Goal: Task Accomplishment & Management: Complete application form

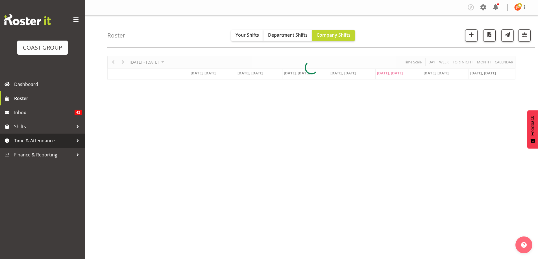
click at [40, 143] on span "Time & Attendance" at bounding box center [43, 141] width 59 height 8
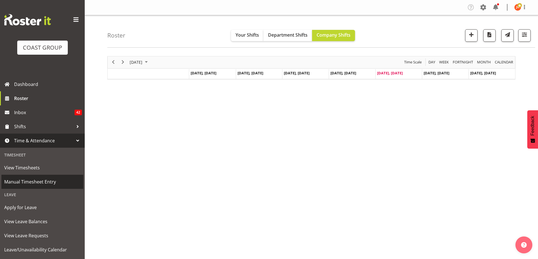
click at [37, 182] on span "Manual Timesheet Entry" at bounding box center [42, 182] width 76 height 8
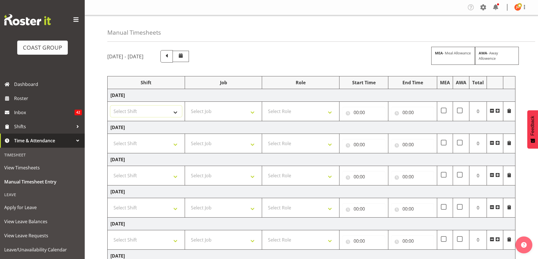
click at [174, 112] on select "Select Shift # Fieldays--Milwaukee. # Install Hutchwilco Boat Show at ASG. #AKL…" at bounding box center [145, 111] width 71 height 11
select select "39823"
click at [110, 106] on select "Select Shift # Fieldays--Milwaukee. # Install Hutchwilco Boat Show at ASG. #AKL…" at bounding box center [145, 111] width 71 height 11
click at [230, 109] on select "Select Job 1 Carlton Events 1 Carlton Hamilton 1 Carlton Wellington 1 EHS WAREH…" at bounding box center [223, 111] width 71 height 11
select select "69"
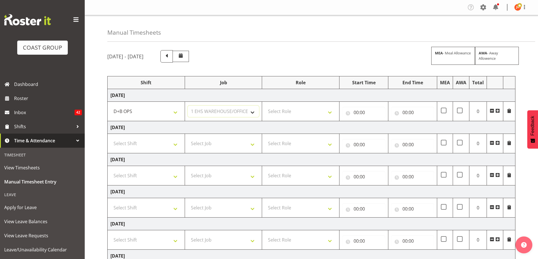
click at [188, 106] on select "Select Job 1 Carlton Events 1 Carlton Hamilton 1 Carlton Wellington 1 EHS WAREH…" at bounding box center [223, 111] width 71 height 11
click at [292, 112] on select "Select Role EHS AKL D+B" at bounding box center [300, 111] width 71 height 11
select select "194"
click at [265, 106] on select "Select Role EHS AKL D+B" at bounding box center [300, 111] width 71 height 11
click at [359, 113] on input "00:00" at bounding box center [363, 112] width 43 height 11
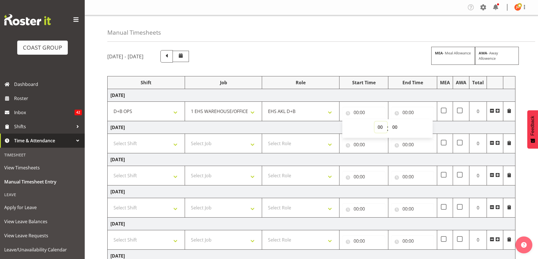
click at [381, 126] on select "00 01 02 03 04 05 06 07 08 09 10 11 12 13 14 15 16 17 18 19 20 21 22 23" at bounding box center [380, 127] width 13 height 11
select select "5"
click at [374, 122] on select "00 01 02 03 04 05 06 07 08 09 10 11 12 13 14 15 16 17 18 19 20 21 22 23" at bounding box center [380, 127] width 13 height 11
type input "05:00"
click at [394, 126] on select "00 01 02 03 04 05 06 07 08 09 10 11 12 13 14 15 16 17 18 19 20 21 22 23 24 25 2…" at bounding box center [395, 127] width 13 height 11
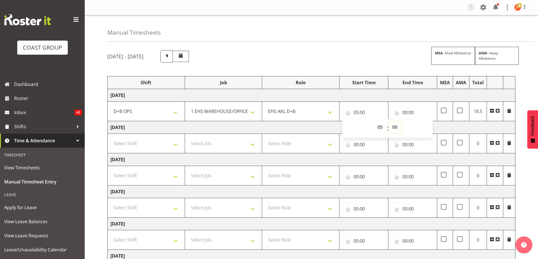
select select "30"
click at [389, 122] on select "00 01 02 03 04 05 06 07 08 09 10 11 12 13 14 15 16 17 18 19 20 21 22 23 24 25 2…" at bounding box center [395, 127] width 13 height 11
type input "05:30"
click at [405, 114] on input "00:00" at bounding box center [412, 112] width 43 height 11
click at [430, 128] on select "00 01 02 03 04 05 06 07 08 09 10 11 12 13 14 15 16 17 18 19 20 21 22 23" at bounding box center [429, 127] width 13 height 11
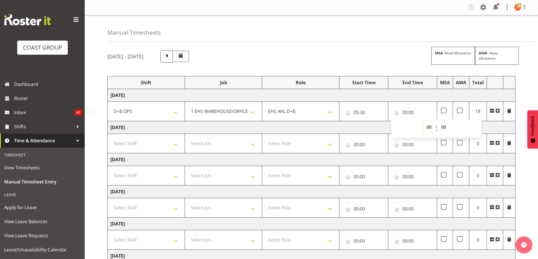
select select "15"
click at [423, 122] on select "00 01 02 03 04 05 06 07 08 09 10 11 12 13 14 15 16 17 18 19 20 21 22 23" at bounding box center [429, 127] width 13 height 11
type input "15:00"
click at [377, 129] on td "Thursday 18th September 2025" at bounding box center [312, 127] width 408 height 13
click at [177, 143] on select "Select Shift # Fieldays--Milwaukee. # Install Hutchwilco Boat Show at ASG. #AKL…" at bounding box center [145, 143] width 71 height 11
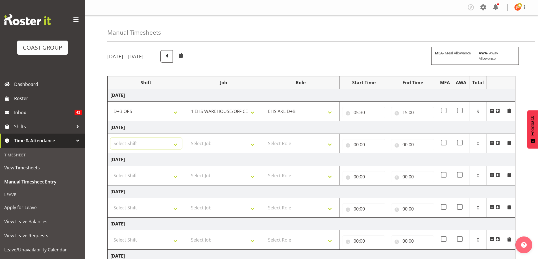
select select "39823"
click at [110, 138] on select "Select Shift # Fieldays--Milwaukee. # Install Hutchwilco Boat Show at ASG. #AKL…" at bounding box center [145, 143] width 71 height 11
click at [221, 145] on select "Select Job 1 Carlton Events 1 Carlton Hamilton 1 Carlton Wellington 1 EHS WAREH…" at bounding box center [223, 143] width 71 height 11
select select "69"
click at [188, 138] on select "Select Job 1 Carlton Events 1 Carlton Hamilton 1 Carlton Wellington 1 EHS WAREH…" at bounding box center [223, 143] width 71 height 11
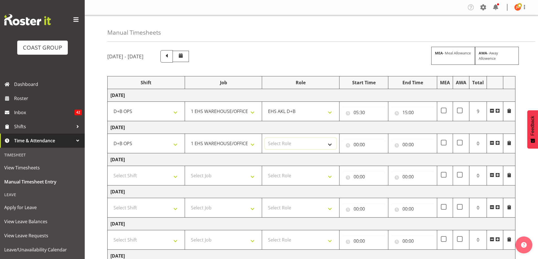
click at [295, 144] on select "Select Role EHS AKL D+B" at bounding box center [300, 143] width 71 height 11
select select "194"
click at [265, 138] on select "Select Role EHS AKL D+B" at bounding box center [300, 143] width 71 height 11
click at [355, 145] on input "00:00" at bounding box center [363, 144] width 43 height 11
click at [380, 159] on select "00 01 02 03 04 05 06 07 08 09 10 11 12 13 14 15 16 17 18 19 20 21 22 23" at bounding box center [380, 159] width 13 height 11
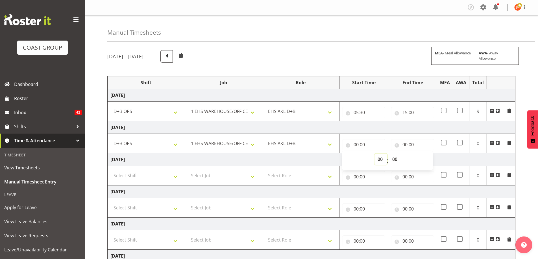
select select "5"
click at [374, 154] on select "00 01 02 03 04 05 06 07 08 09 10 11 12 13 14 15 16 17 18 19 20 21 22 23" at bounding box center [380, 159] width 13 height 11
type input "05:00"
click at [406, 144] on input "00:00" at bounding box center [412, 144] width 43 height 11
click at [427, 159] on select "00 01 02 03 04 05 06 07 08 09 10 11 12 13 14 15 16 17 18 19 20 21 22 23" at bounding box center [429, 159] width 13 height 11
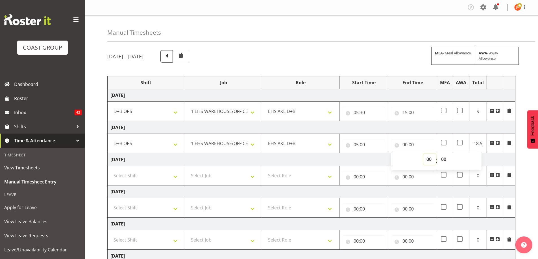
select select "6"
click at [423, 154] on select "00 01 02 03 04 05 06 07 08 09 10 11 12 13 14 15 16 17 18 19 20 21 22 23" at bounding box center [429, 159] width 13 height 11
type input "06:00"
click at [445, 159] on select "00 01 02 03 04 05 06 07 08 09 10 11 12 13 14 15 16 17 18 19 20 21 22 23 24 25 2…" at bounding box center [444, 159] width 13 height 11
select select "30"
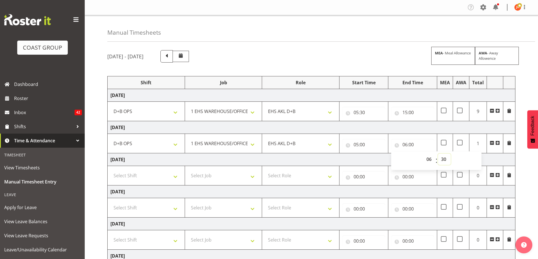
click at [438, 154] on select "00 01 02 03 04 05 06 07 08 09 10 11 12 13 14 15 16 17 18 19 20 21 22 23 24 25 2…" at bounding box center [444, 159] width 13 height 11
type input "06:30"
click at [497, 143] on span at bounding box center [497, 143] width 5 height 5
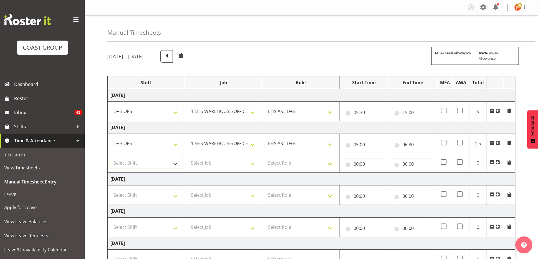
click at [173, 164] on select "Select Shift # Fieldays--Milwaukee. # Install Hutchwilco Boat Show at ASG. #AKL…" at bounding box center [145, 163] width 71 height 11
select select "40079"
click at [110, 158] on select "Select Shift # Fieldays--Milwaukee. # Install Hutchwilco Boat Show at ASG. #AKL…" at bounding box center [145, 163] width 71 height 11
click at [224, 162] on select "Select Job 1 Carlton Events 1 Carlton Hamilton 1 Carlton Wellington 1 EHS WAREH…" at bounding box center [223, 163] width 71 height 11
click at [253, 167] on select "Select Job 1 Carlton Events 1 Carlton Hamilton 1 Carlton Wellington 1 EHS WAREH…" at bounding box center [223, 163] width 71 height 11
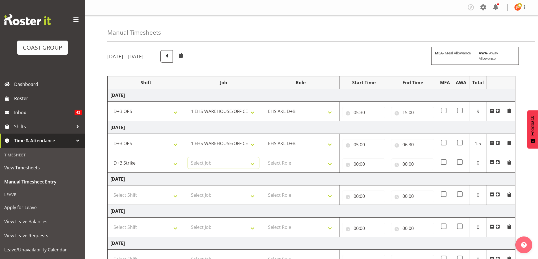
select select "9134"
click at [188, 158] on select "Select Job 1 Carlton Events 1 Carlton Hamilton 1 Carlton Wellington 1 EHS WAREH…" at bounding box center [223, 163] width 71 height 11
click at [310, 164] on select "Select Role EHS AKL D+B" at bounding box center [300, 163] width 71 height 11
select select "194"
click at [265, 158] on select "Select Role EHS AKL D+B" at bounding box center [300, 163] width 71 height 11
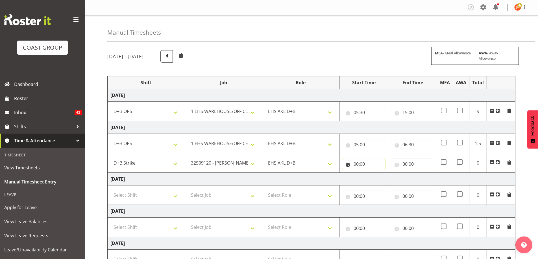
click at [355, 165] on input "00:00" at bounding box center [363, 164] width 43 height 11
click at [382, 180] on select "00 01 02 03 04 05 06 07 08 09 10 11 12 13 14 15 16 17 18 19 20 21 22 23" at bounding box center [380, 178] width 13 height 11
select select "6"
click at [374, 173] on select "00 01 02 03 04 05 06 07 08 09 10 11 12 13 14 15 16 17 18 19 20 21 22 23" at bounding box center [380, 178] width 13 height 11
type input "06:00"
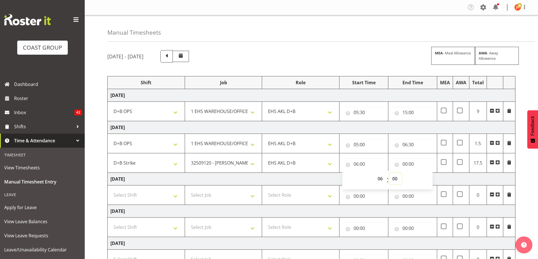
click at [393, 179] on select "00 01 02 03 04 05 06 07 08 09 10 11 12 13 14 15 16 17 18 19 20 21 22 23 24 25 2…" at bounding box center [395, 178] width 13 height 11
select select "30"
click at [389, 173] on select "00 01 02 03 04 05 06 07 08 09 10 11 12 13 14 15 16 17 18 19 20 21 22 23 24 25 2…" at bounding box center [395, 178] width 13 height 11
type input "06:30"
click at [404, 163] on input "00:00" at bounding box center [412, 164] width 43 height 11
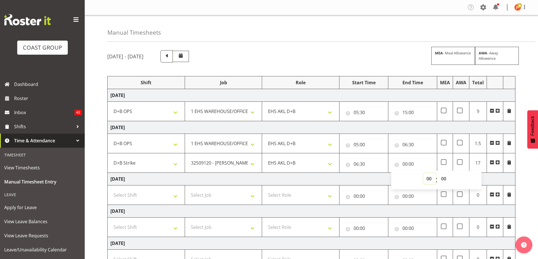
click at [430, 179] on select "00 01 02 03 04 05 06 07 08 09 10 11 12 13 14 15 16 17 18 19 20 21 22 23" at bounding box center [429, 178] width 13 height 11
select select "15"
click at [423, 173] on select "00 01 02 03 04 05 06 07 08 09 10 11 12 13 14 15 16 17 18 19 20 21 22 23" at bounding box center [429, 178] width 13 height 11
type input "15:00"
click at [496, 178] on td "Friday 19th September 2025" at bounding box center [312, 179] width 408 height 13
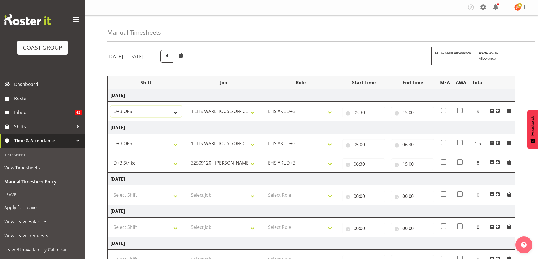
click at [173, 112] on select "# Fieldays--Milwaukee. # Install Hutchwilco Boat Show at ASG. #AKL Bunnings Tra…" at bounding box center [145, 111] width 71 height 11
select select "24997"
click at [110, 106] on select "# Fieldays--Milwaukee. # Install Hutchwilco Boat Show at ASG. #AKL Bunnings Tra…" at bounding box center [145, 111] width 71 height 11
click at [233, 112] on select "1 Carlton Events 1 Carlton Hamilton 1 Carlton Wellington 1 EHS WAREHOUSE/OFFICE…" at bounding box center [223, 111] width 71 height 11
select select "9134"
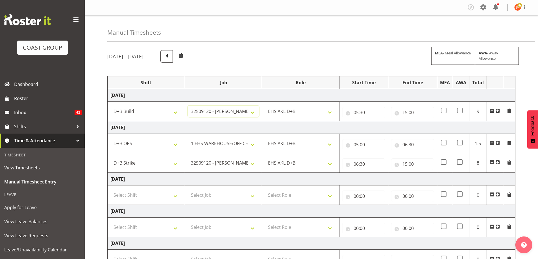
click at [188, 106] on select "1 Carlton Events 1 Carlton Hamilton 1 Carlton Wellington 1 EHS WAREHOUSE/OFFICE…" at bounding box center [223, 111] width 71 height 11
click at [406, 111] on input "15:00" at bounding box center [412, 112] width 43 height 11
click at [429, 126] on select "00 01 02 03 04 05 06 07 08 09 10 11 12 13 14 15 16 17 18 19 20 21 22 23" at bounding box center [429, 127] width 13 height 11
select select "16"
click at [423, 122] on select "00 01 02 03 04 05 06 07 08 09 10 11 12 13 14 15 16 17 18 19 20 21 22 23" at bounding box center [429, 127] width 13 height 11
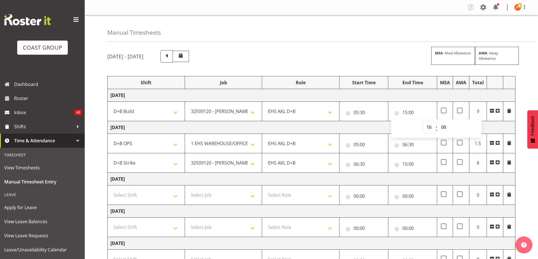
type input "16:00"
click at [363, 127] on td "Thursday 18th September 2025" at bounding box center [312, 127] width 408 height 13
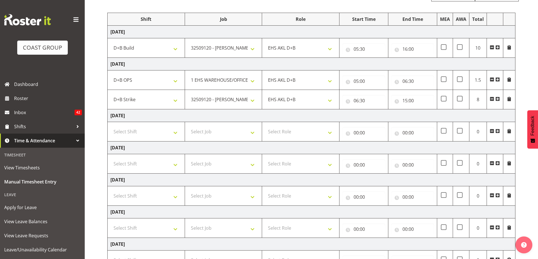
scroll to position [85, 0]
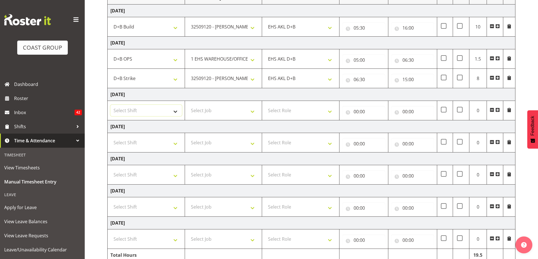
click at [176, 113] on select "Select Shift # Fieldays--Milwaukee. # Install Hutchwilco Boat Show at ASG. #AKL…" at bounding box center [145, 110] width 71 height 11
select select "39823"
click at [110, 105] on select "Select Shift # Fieldays--Milwaukee. # Install Hutchwilco Boat Show at ASG. #AKL…" at bounding box center [145, 110] width 71 height 11
click at [240, 112] on select "Select Job 1 Carlton Events 1 Carlton Hamilton 1 Carlton Wellington 1 EHS WAREH…" at bounding box center [223, 110] width 71 height 11
select select "69"
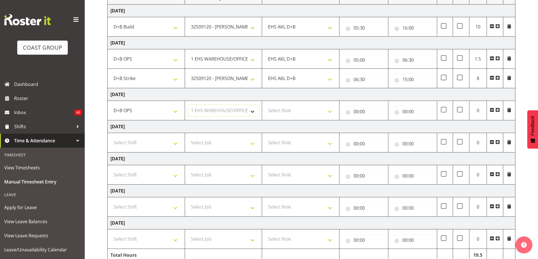
click at [188, 105] on select "Select Job 1 Carlton Events 1 Carlton Hamilton 1 Carlton Wellington 1 EHS WAREH…" at bounding box center [223, 110] width 71 height 11
click at [290, 111] on select "Select Role EHS AKL D+B" at bounding box center [300, 110] width 71 height 11
select select "194"
click at [265, 105] on select "Select Role EHS AKL D+B" at bounding box center [300, 110] width 71 height 11
click at [355, 112] on input "00:00" at bounding box center [363, 111] width 43 height 11
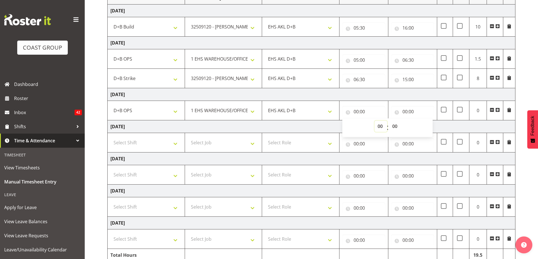
click at [378, 124] on select "00 01 02 03 04 05 06 07 08 09 10 11 12 13 14 15 16 17 18 19 20 21 22 23" at bounding box center [380, 126] width 13 height 11
select select "5"
click at [374, 121] on select "00 01 02 03 04 05 06 07 08 09 10 11 12 13 14 15 16 17 18 19 20 21 22 23" at bounding box center [380, 126] width 13 height 11
type input "05:00"
click at [404, 112] on input "00:00" at bounding box center [412, 111] width 43 height 11
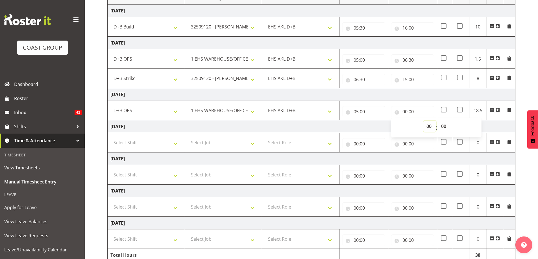
click at [429, 129] on select "00 01 02 03 04 05 06 07 08 09 10 11 12 13 14 15 16 17 18 19 20 21 22 23" at bounding box center [429, 126] width 13 height 11
select select "7"
click at [423, 121] on select "00 01 02 03 04 05 06 07 08 09 10 11 12 13 14 15 16 17 18 19 20 21 22 23" at bounding box center [429, 126] width 13 height 11
type input "07:00"
click at [497, 111] on span at bounding box center [497, 110] width 5 height 5
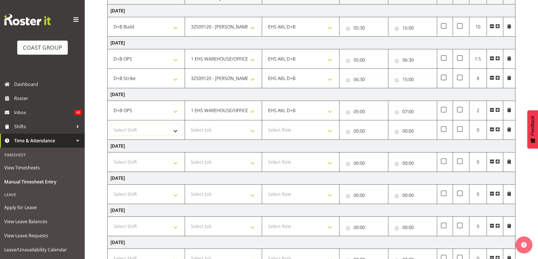
click at [175, 131] on select "Select Shift # Fieldays--Milwaukee. # Install Hutchwilco Boat Show at ASG. #AKL…" at bounding box center [145, 129] width 71 height 11
select select "39823"
click at [110, 124] on select "Select Shift # Fieldays--Milwaukee. # Install Hutchwilco Boat Show at ASG. #AKL…" at bounding box center [145, 129] width 71 height 11
click at [223, 133] on select "Select Job 1 Carlton Events 1 Carlton Hamilton 1 Carlton Wellington 1 EHS WAREH…" at bounding box center [223, 129] width 71 height 11
select select "9134"
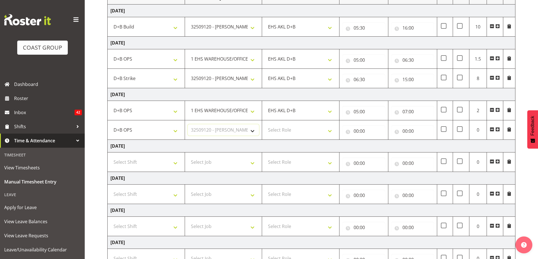
click at [188, 124] on select "Select Job 1 Carlton Events 1 Carlton Hamilton 1 Carlton Wellington 1 EHS WAREH…" at bounding box center [223, 129] width 71 height 11
click at [299, 130] on select "Select Role EHS AKL D+B" at bounding box center [300, 129] width 71 height 11
select select "194"
click at [265, 124] on select "Select Role EHS AKL D+B" at bounding box center [300, 129] width 71 height 11
click at [175, 131] on select "# Fieldays--Milwaukee. # Install Hutchwilco Boat Show at ASG. #AKL Bunnings Tra…" at bounding box center [145, 129] width 71 height 11
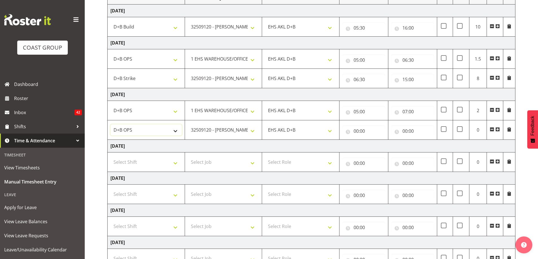
select select "40079"
click at [110, 124] on select "# Fieldays--Milwaukee. # Install Hutchwilco Boat Show at ASG. #AKL Bunnings Tra…" at bounding box center [145, 129] width 71 height 11
click at [357, 131] on input "00:00" at bounding box center [363, 131] width 43 height 11
click at [381, 144] on select "00 01 02 03 04 05 06 07 08 09 10 11 12 13 14 15 16 17 18 19 20 21 22 23" at bounding box center [380, 145] width 13 height 11
select select "7"
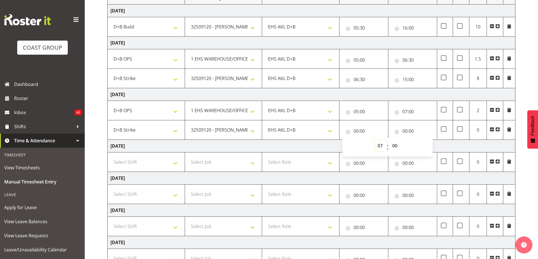
click at [374, 140] on select "00 01 02 03 04 05 06 07 08 09 10 11 12 13 14 15 16 17 18 19 20 21 22 23" at bounding box center [380, 145] width 13 height 11
type input "07:00"
click at [404, 132] on input "00:00" at bounding box center [412, 131] width 43 height 11
click at [430, 147] on select "00 01 02 03 04 05 06 07 08 09 10 11 12 13 14 15 16 17 18 19 20 21 22 23" at bounding box center [429, 145] width 13 height 11
select select "15"
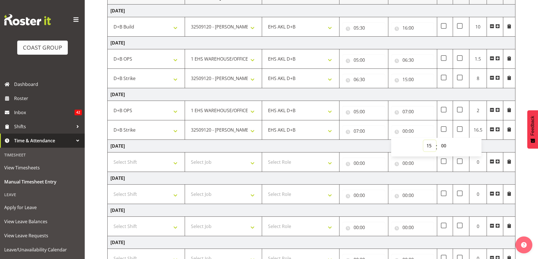
click at [423, 140] on select "00 01 02 03 04 05 06 07 08 09 10 11 12 13 14 15 16 17 18 19 20 21 22 23" at bounding box center [429, 145] width 13 height 11
type input "15:00"
click at [495, 147] on td "Saturday 20th September 2025" at bounding box center [312, 146] width 408 height 13
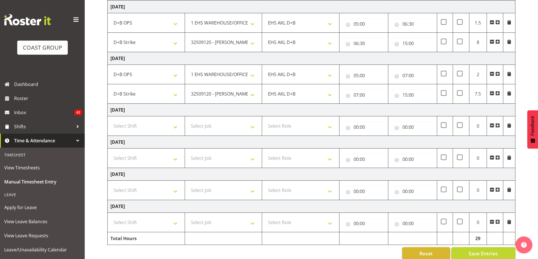
scroll to position [130, 0]
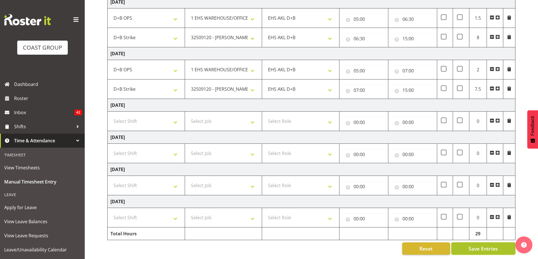
click at [495, 245] on span "Save Entries" at bounding box center [482, 248] width 29 height 7
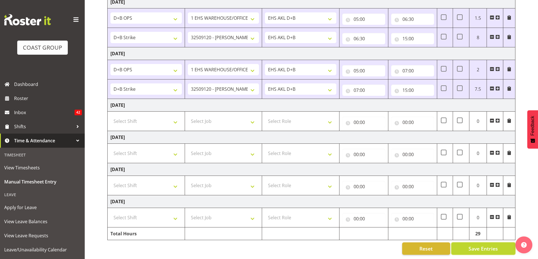
scroll to position [102, 0]
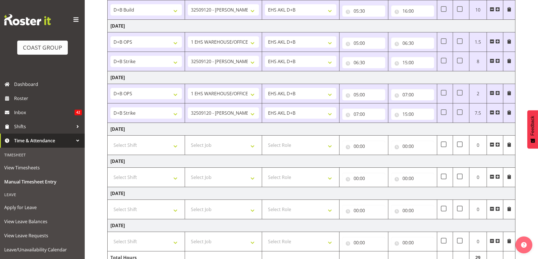
click at [492, 60] on span at bounding box center [491, 61] width 5 height 5
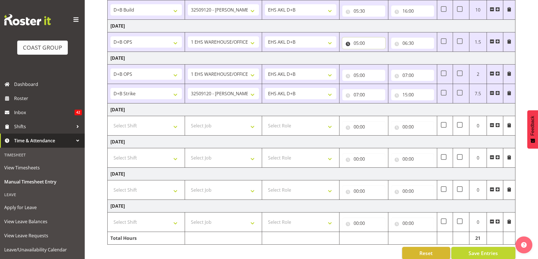
click at [357, 41] on input "05:00" at bounding box center [363, 43] width 43 height 11
click at [381, 58] on select "00 01 02 03 04 05 06 07 08 09 10 11 12 13 14 15 16 17 18 19 20 21 22 23" at bounding box center [380, 57] width 13 height 11
click at [394, 58] on select "00 01 02 03 04 05 06 07 08 09 10 11 12 13 14 15 16 17 18 19 20 21 22 23 24 25 2…" at bounding box center [395, 57] width 13 height 11
select select "30"
click at [389, 52] on select "00 01 02 03 04 05 06 07 08 09 10 11 12 13 14 15 16 17 18 19 20 21 22 23 24 25 2…" at bounding box center [395, 57] width 13 height 11
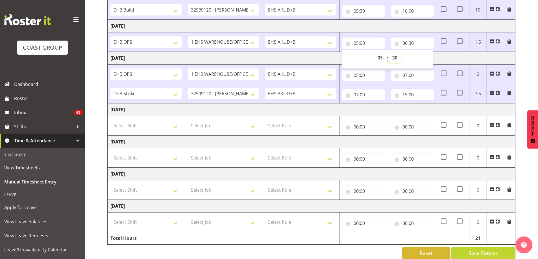
type input "05:30"
click at [405, 44] on input "06:30" at bounding box center [412, 43] width 43 height 11
click at [430, 58] on select "00 01 02 03 04 05 06 07 08 09 10 11 12 13 14 15 16 17 18 19 20 21 22 23" at bounding box center [429, 57] width 13 height 11
select select "15"
click at [423, 52] on select "00 01 02 03 04 05 06 07 08 09 10 11 12 13 14 15 16 17 18 19 20 21 22 23" at bounding box center [429, 57] width 13 height 11
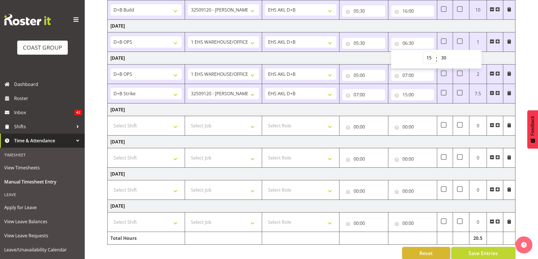
type input "15:30"
click at [366, 54] on td "Friday 19th September 2025" at bounding box center [312, 58] width 408 height 13
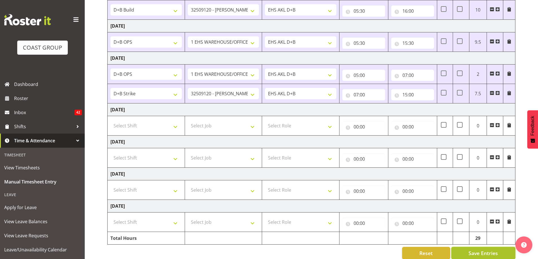
click at [489, 249] on button "Save Entries" at bounding box center [483, 253] width 64 height 12
